Goal: Task Accomplishment & Management: Use online tool/utility

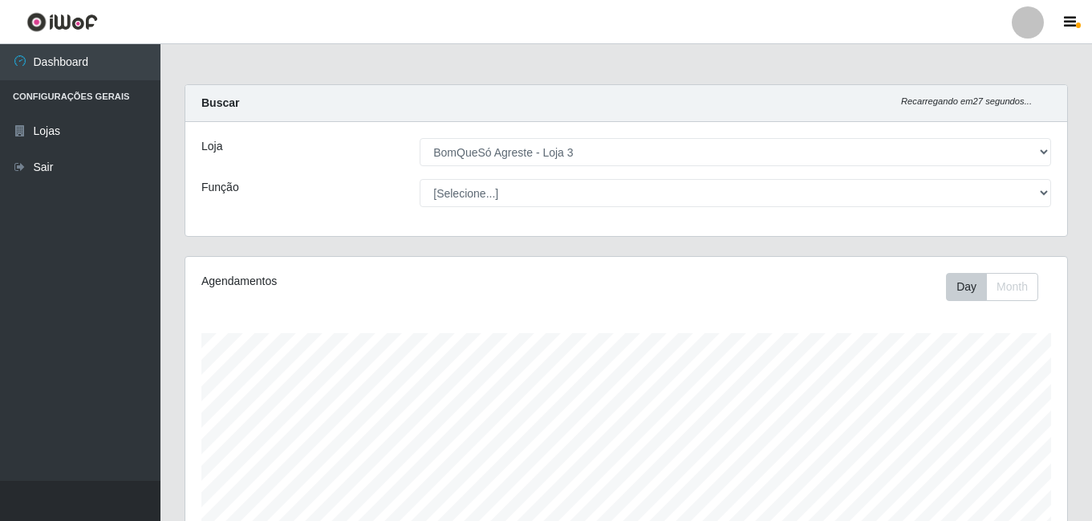
select select "215"
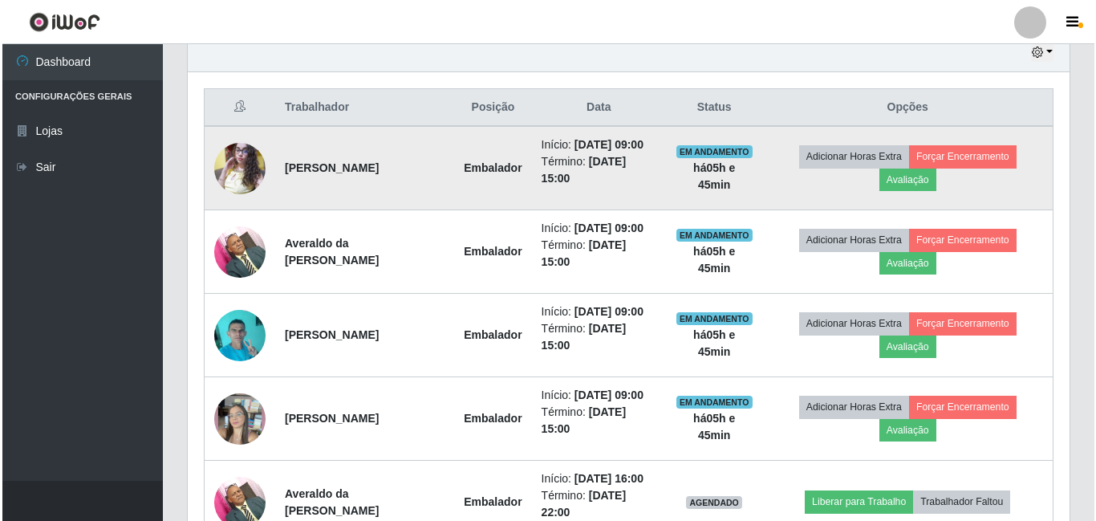
scroll to position [562, 0]
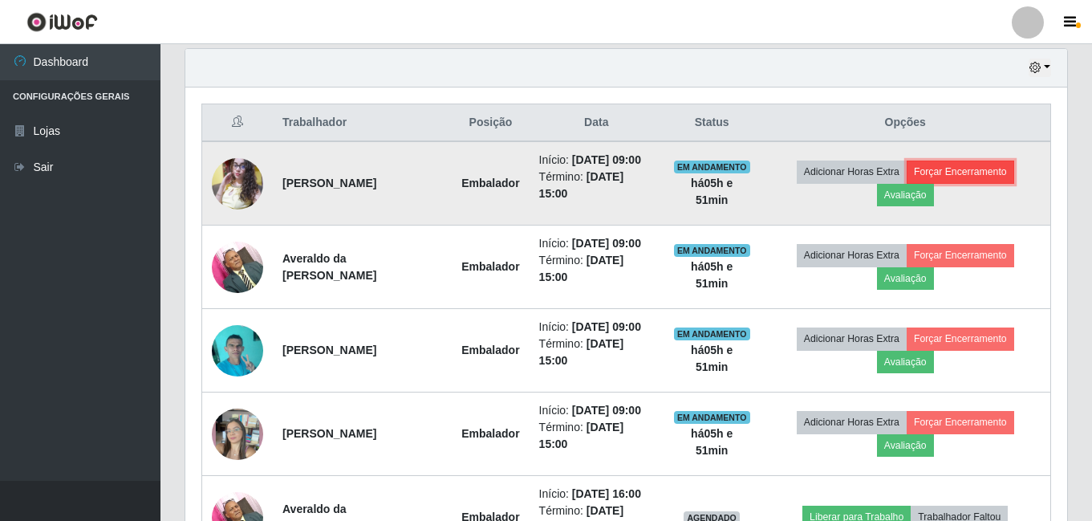
click at [977, 176] on button "Forçar Encerramento" at bounding box center [959, 171] width 107 height 22
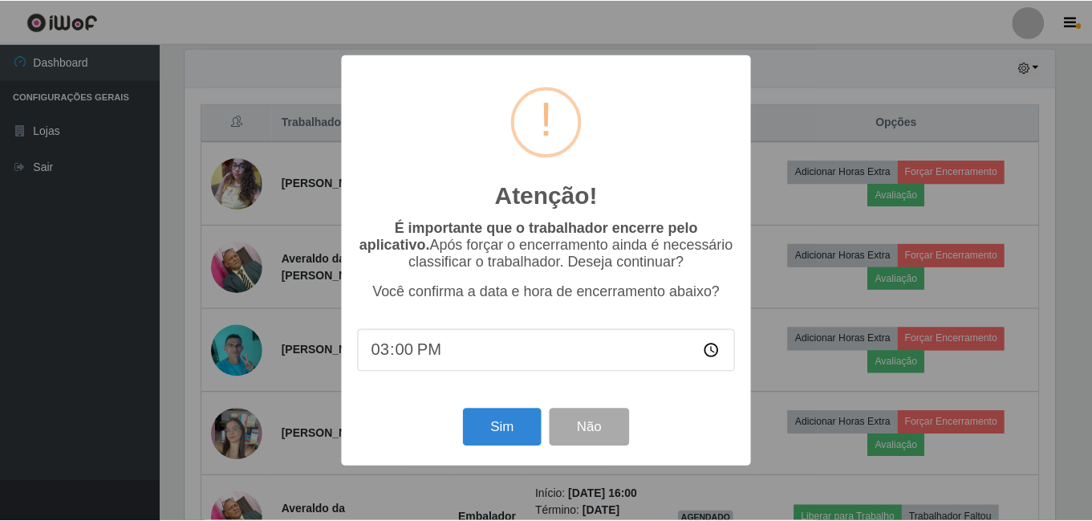
scroll to position [333, 874]
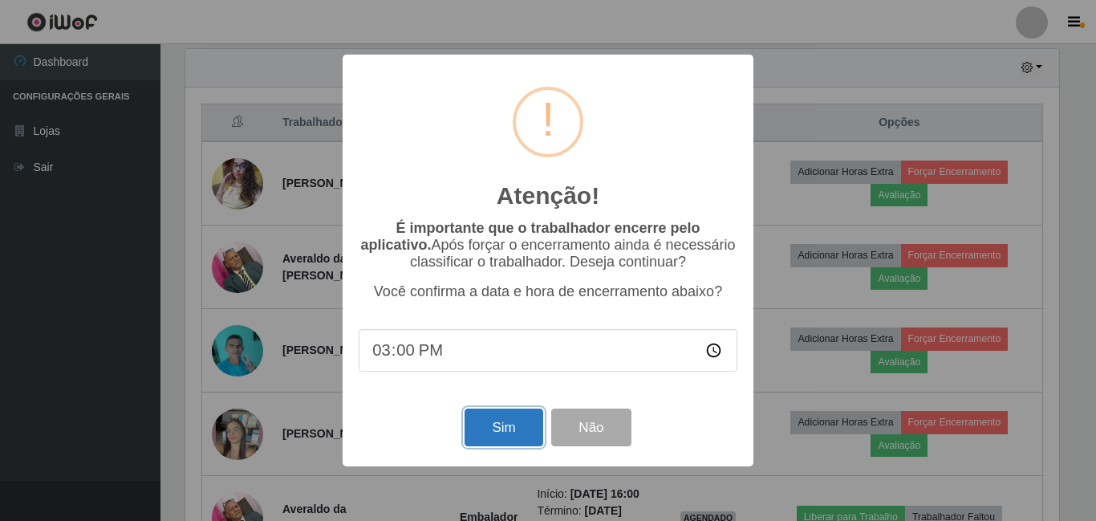
click at [506, 431] on button "Sim" at bounding box center [503, 427] width 78 height 38
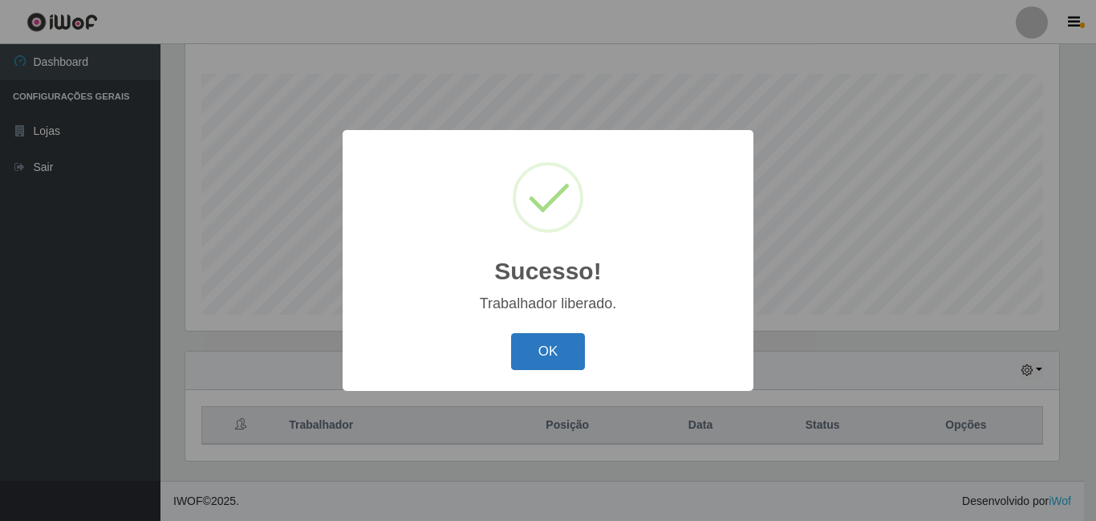
click at [542, 344] on button "OK" at bounding box center [548, 352] width 75 height 38
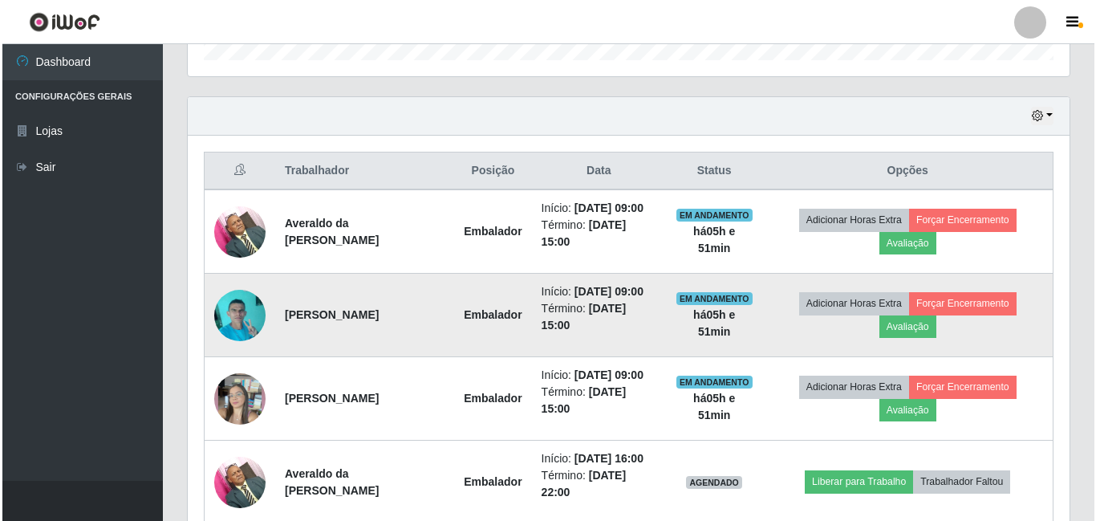
scroll to position [580, 0]
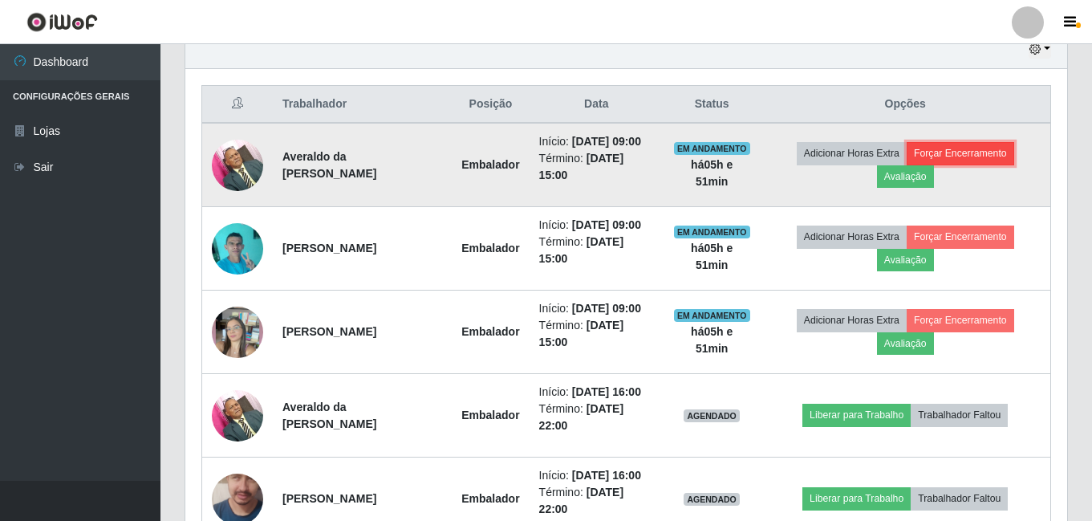
click at [943, 148] on button "Forçar Encerramento" at bounding box center [959, 153] width 107 height 22
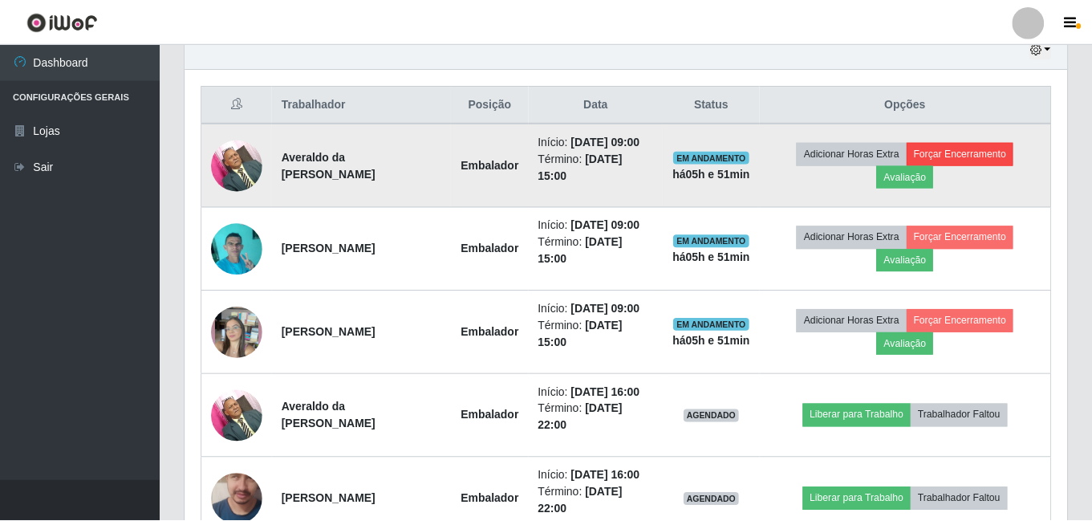
scroll to position [333, 874]
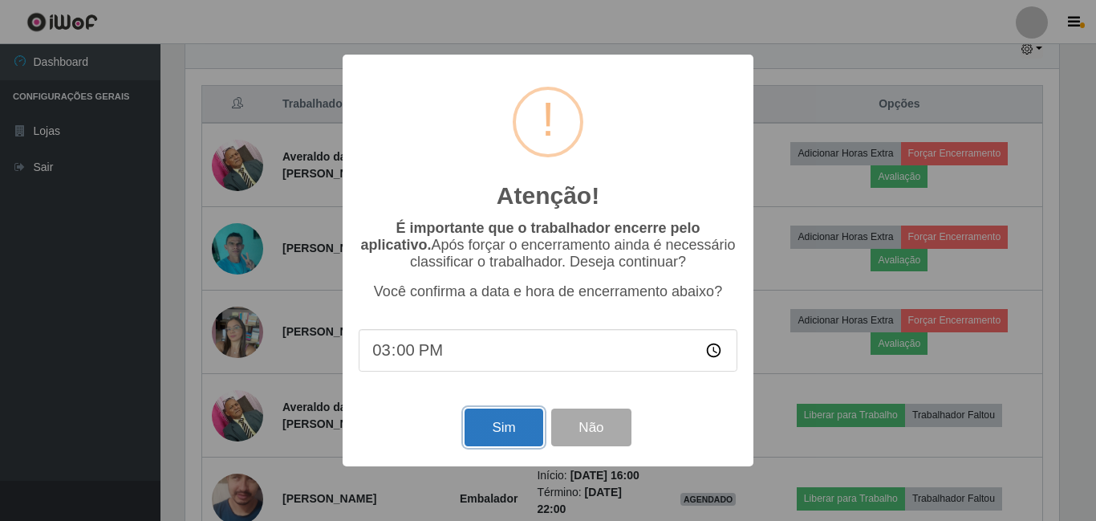
click at [509, 424] on button "Sim" at bounding box center [503, 427] width 78 height 38
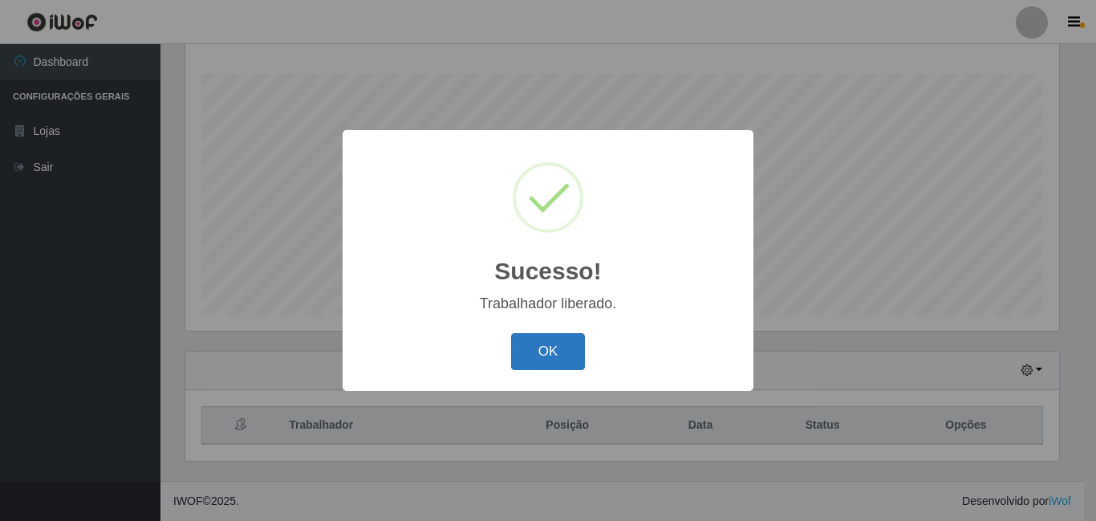
click at [573, 341] on button "OK" at bounding box center [548, 352] width 75 height 38
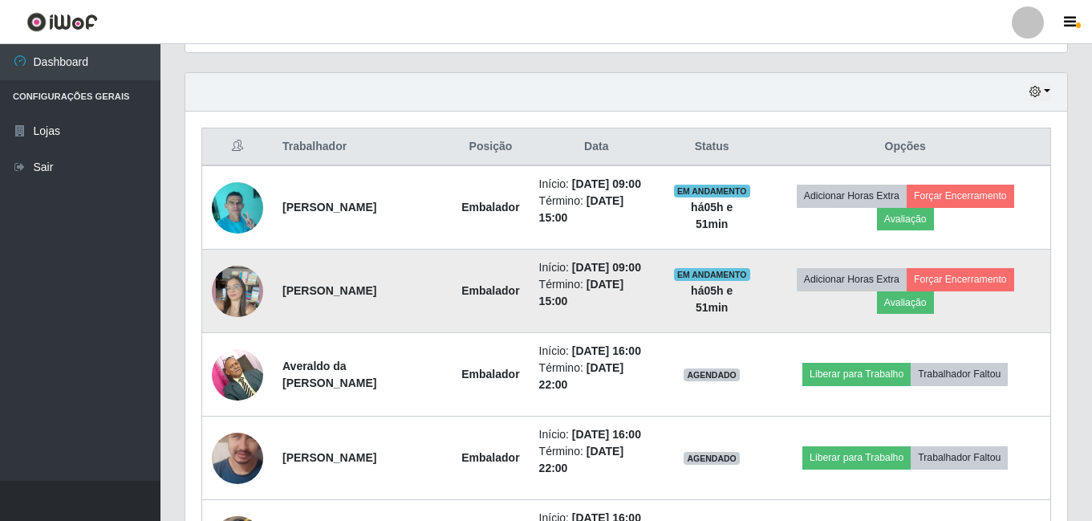
scroll to position [580, 0]
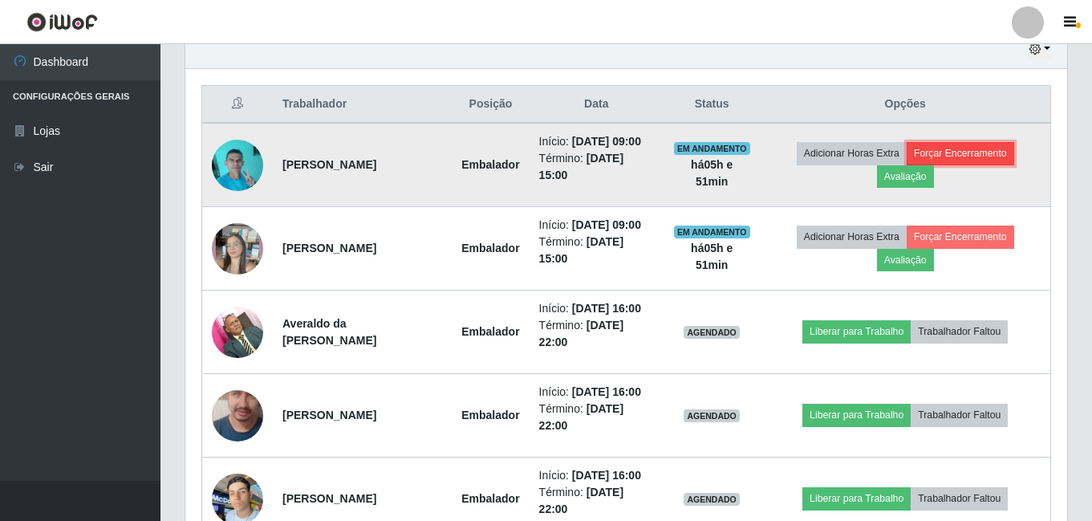
click at [998, 152] on button "Forçar Encerramento" at bounding box center [959, 153] width 107 height 22
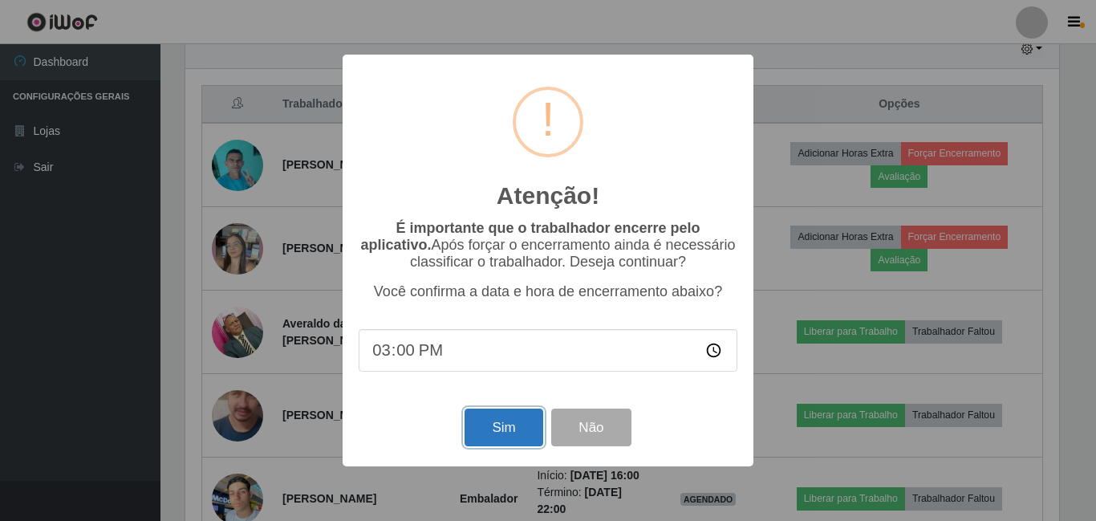
click at [517, 433] on button "Sim" at bounding box center [503, 427] width 78 height 38
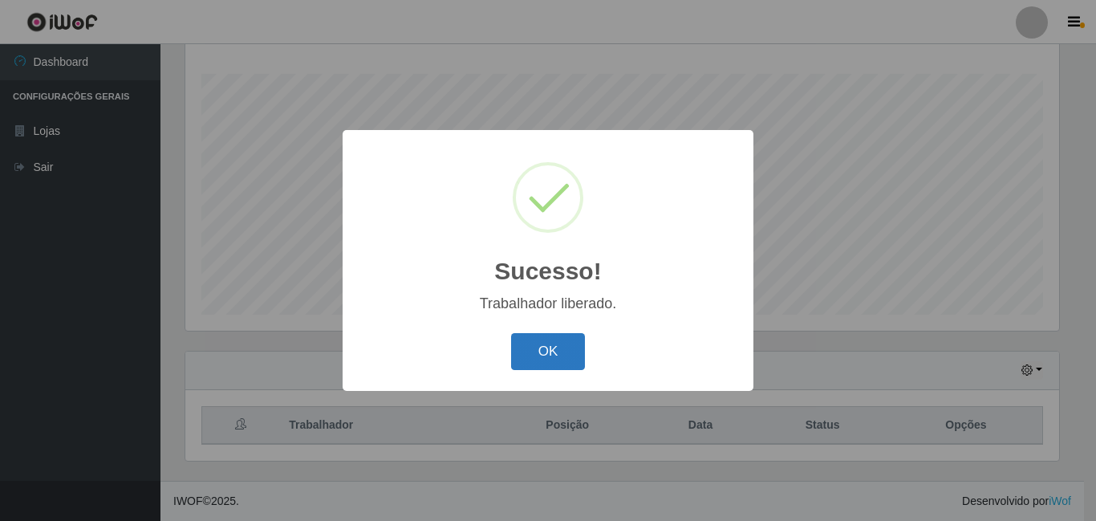
click at [557, 335] on button "OK" at bounding box center [548, 352] width 75 height 38
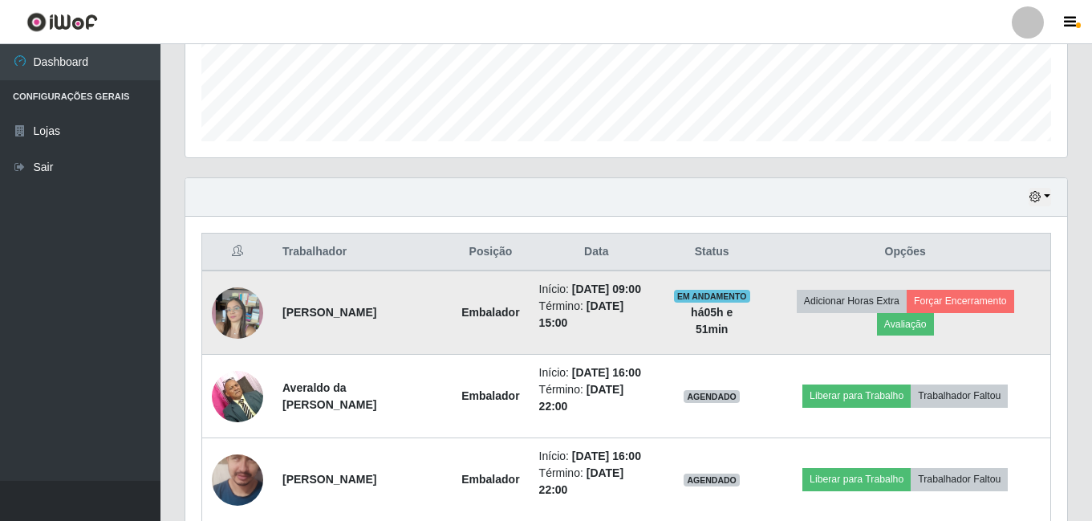
scroll to position [500, 0]
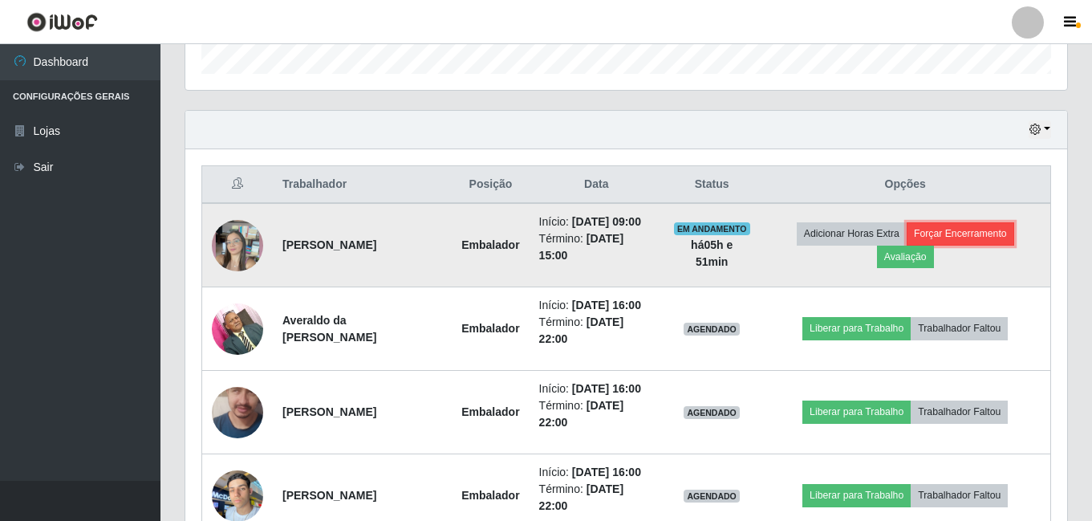
click at [985, 238] on button "Forçar Encerramento" at bounding box center [959, 233] width 107 height 22
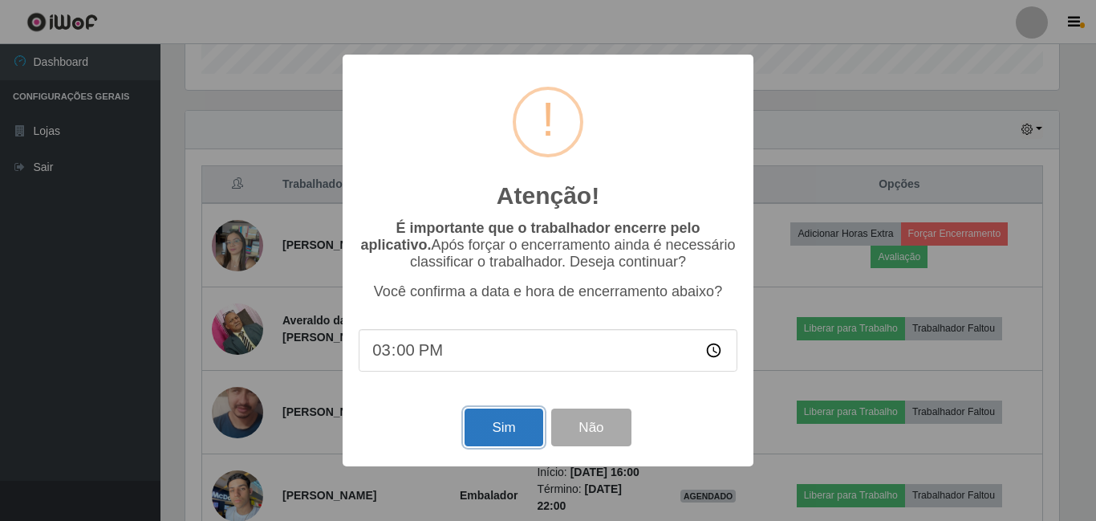
click at [504, 424] on button "Sim" at bounding box center [503, 427] width 78 height 38
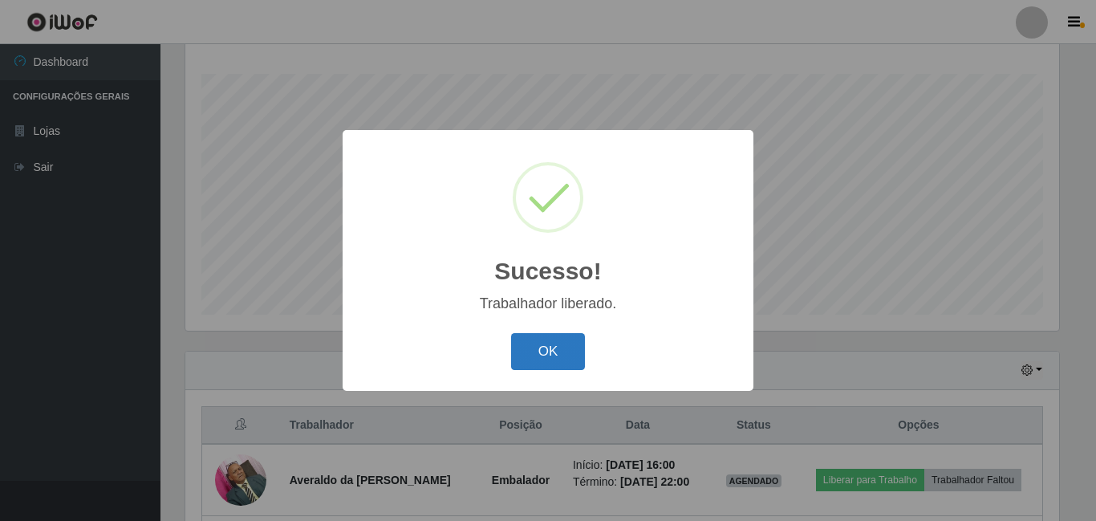
click at [562, 353] on button "OK" at bounding box center [548, 352] width 75 height 38
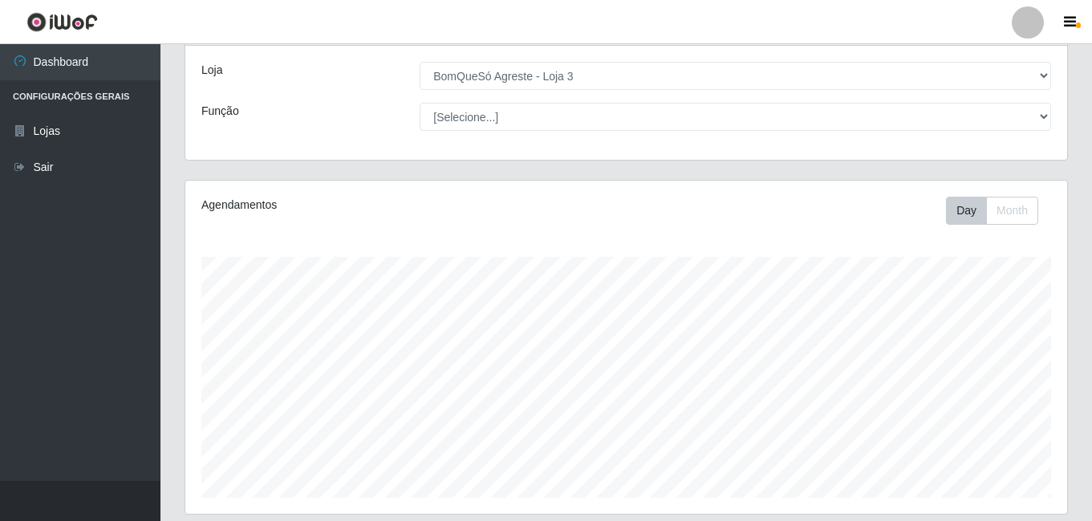
scroll to position [160, 0]
